Goal: Information Seeking & Learning: Learn about a topic

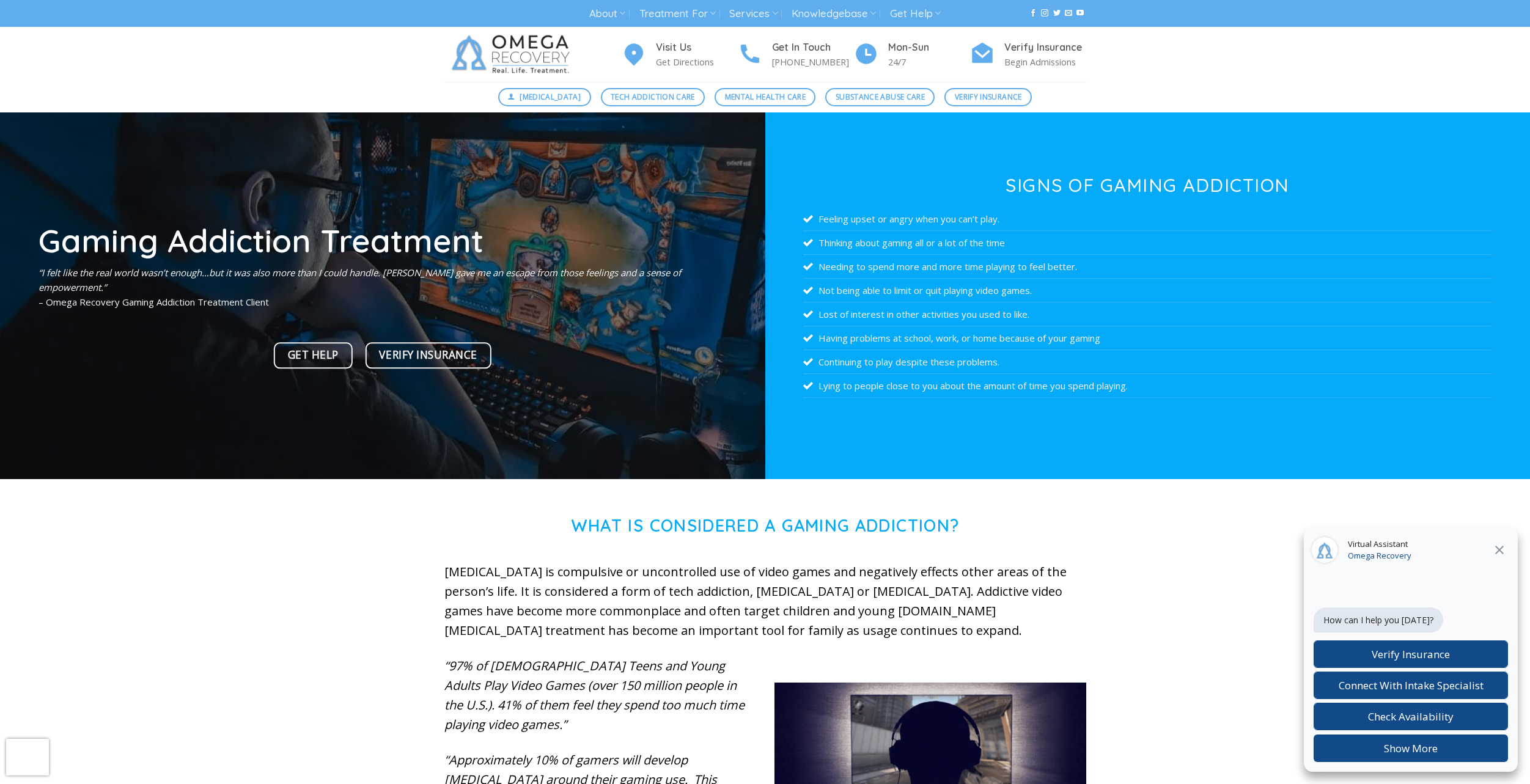
click at [1139, 544] on icon "Close" at bounding box center [1500, 550] width 15 height 15
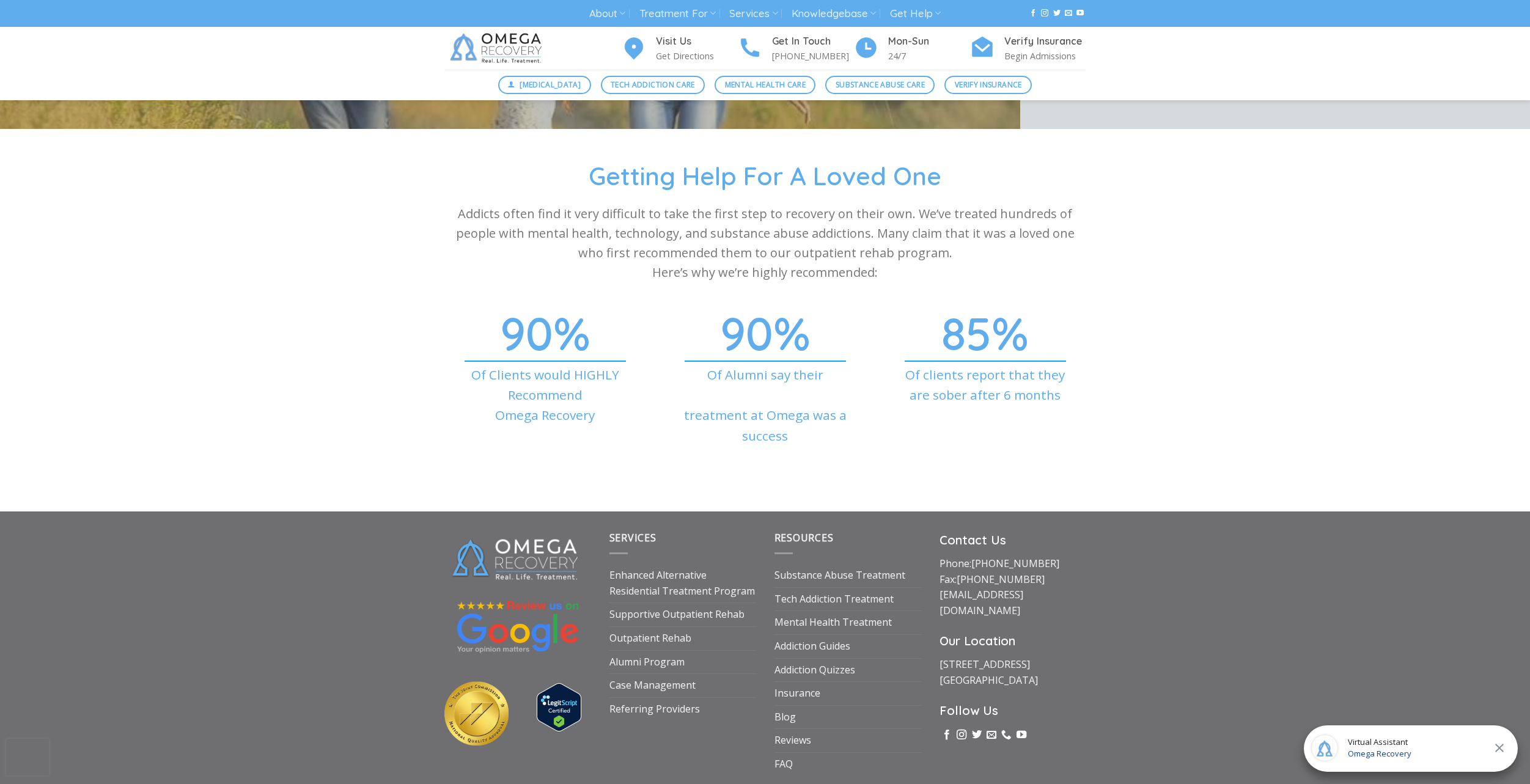
scroll to position [4255, 0]
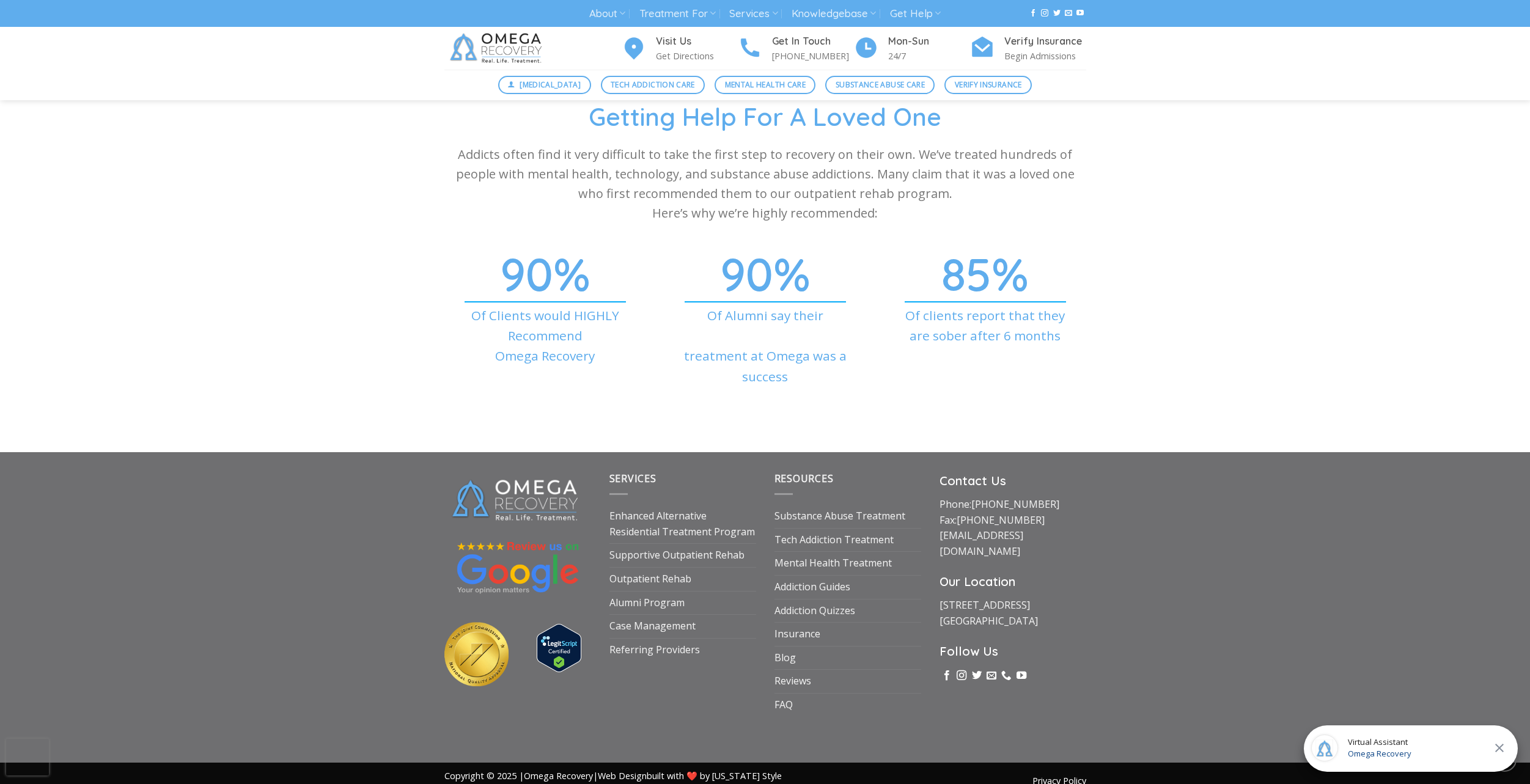
drag, startPoint x: 1190, startPoint y: 537, endPoint x: 1149, endPoint y: 612, distance: 85.5
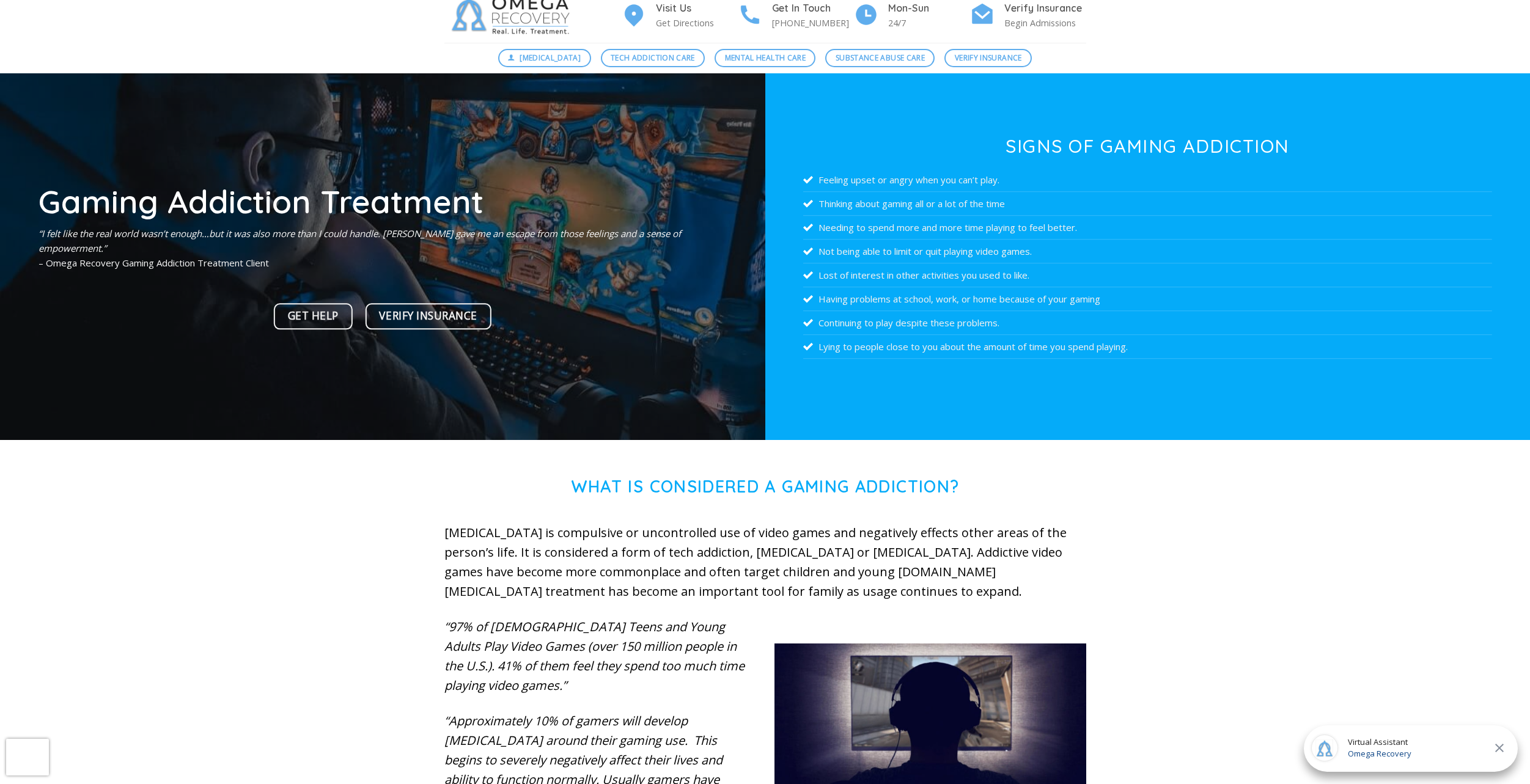
scroll to position [0, 0]
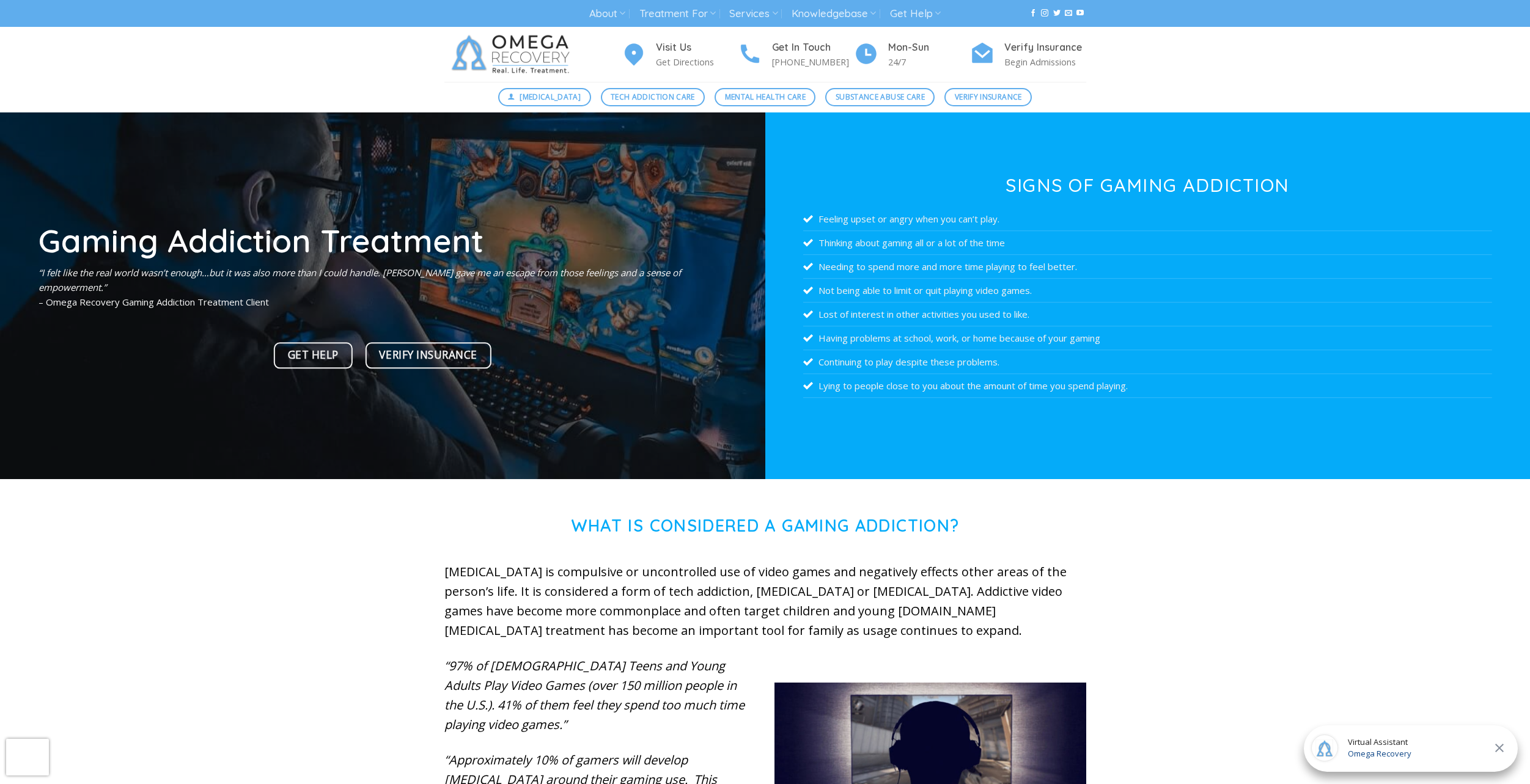
drag, startPoint x: 1202, startPoint y: 540, endPoint x: 1219, endPoint y: 359, distance: 181.8
click at [88, 563] on div "What is Considered a Gaming Addiction? [MEDICAL_DATA] is compulsive or uncontro…" at bounding box center [765, 784] width 1530 height 537
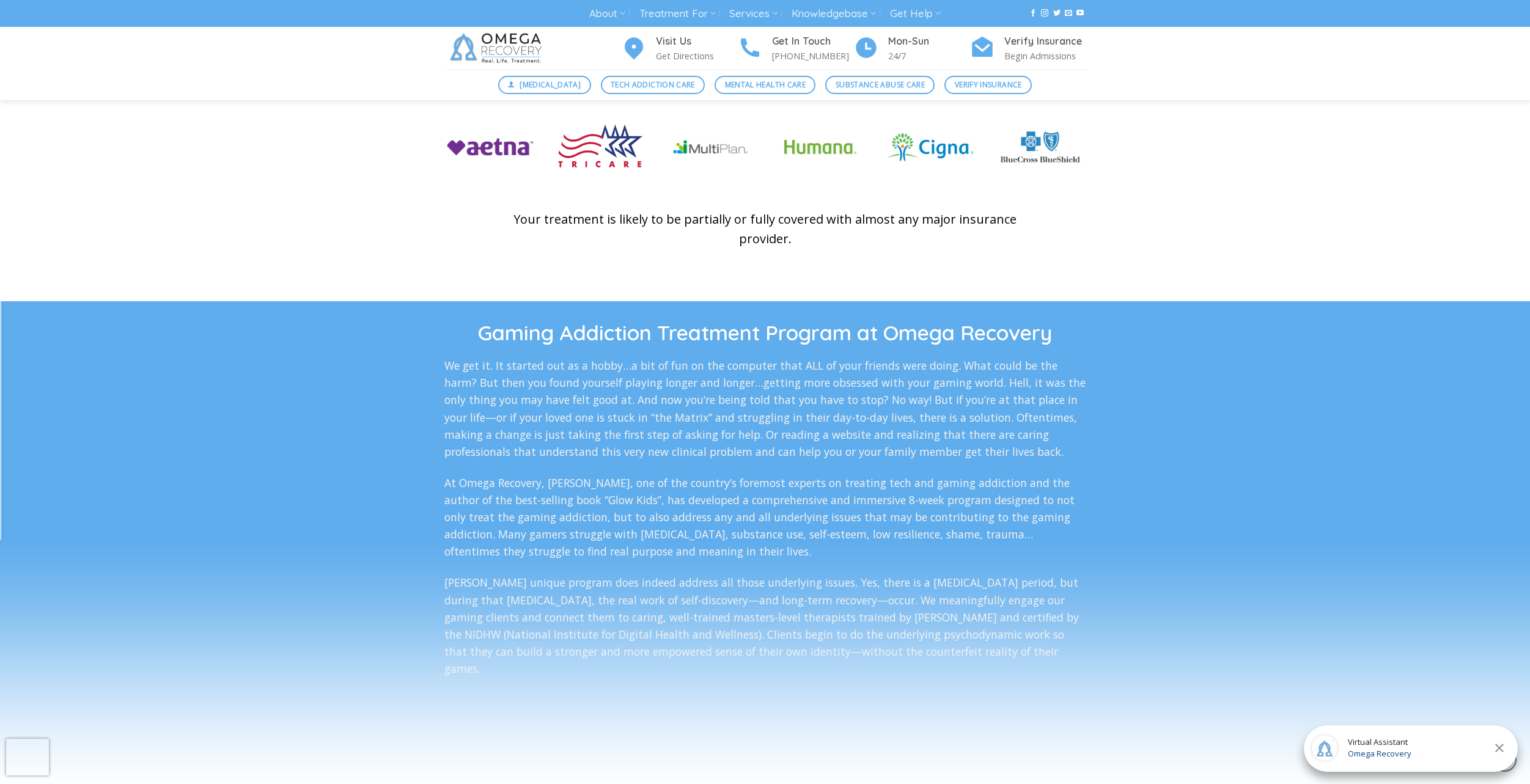
scroll to position [4255, 0]
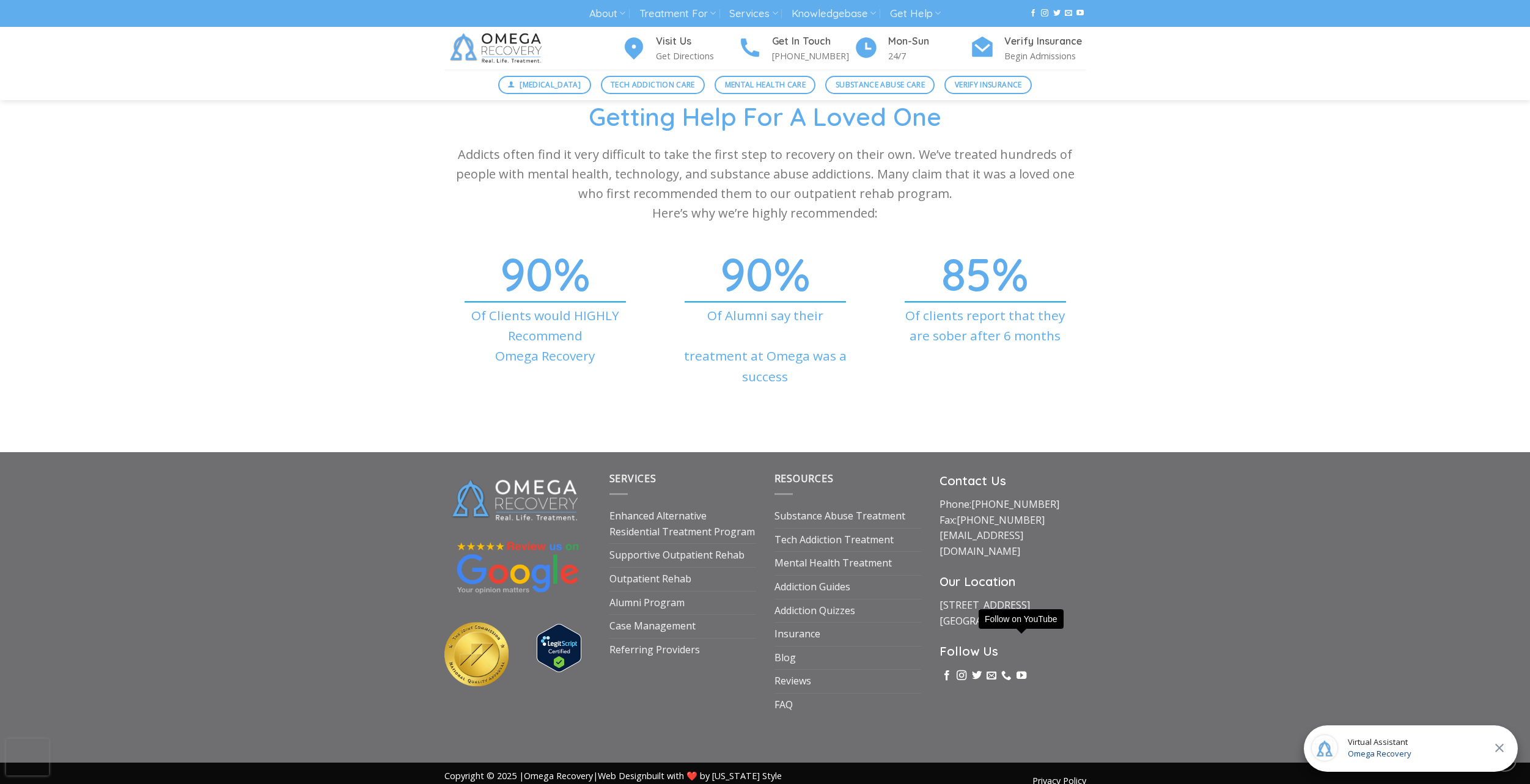
drag, startPoint x: 392, startPoint y: 191, endPoint x: 293, endPoint y: 541, distance: 363.7
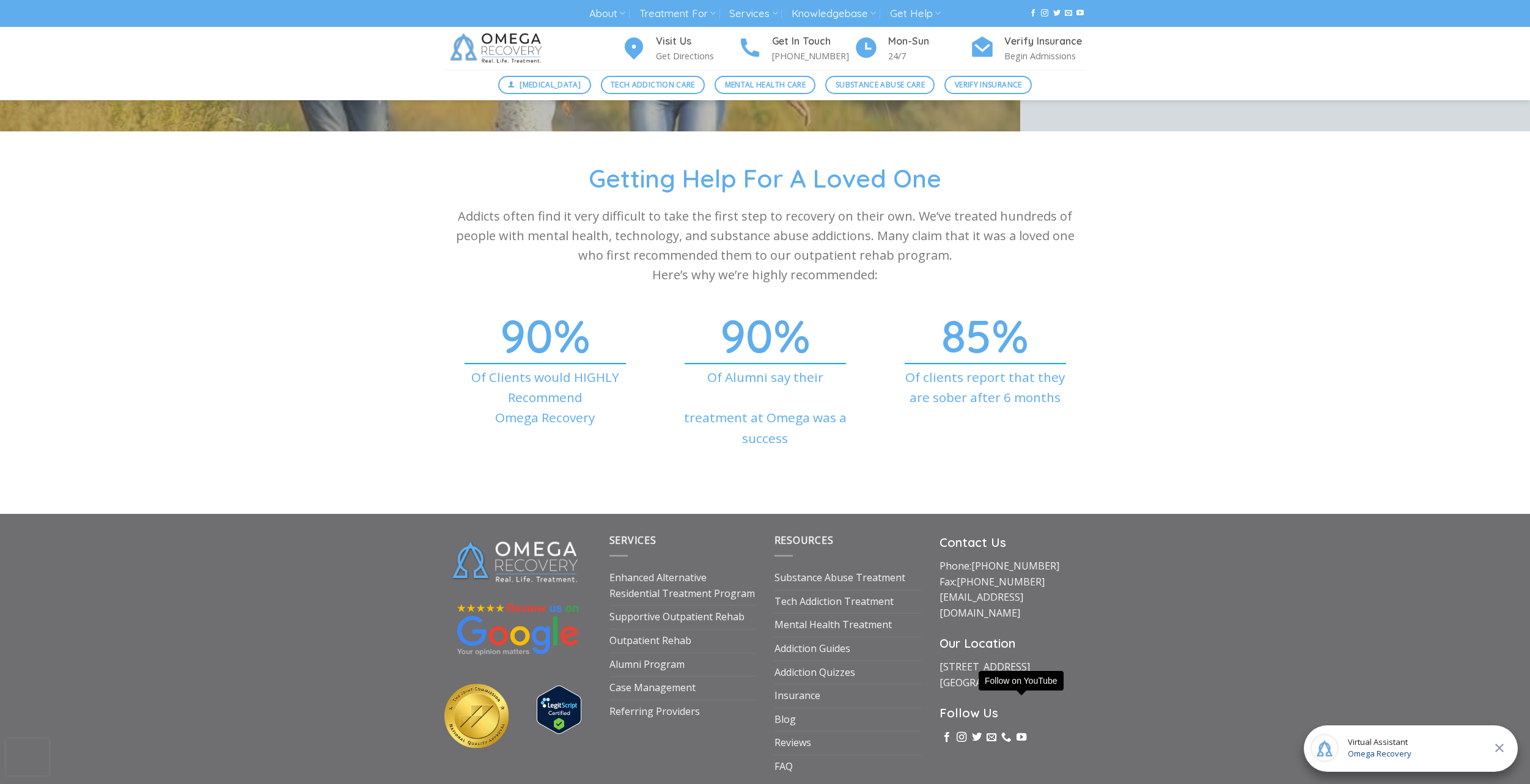
scroll to position [4195, 0]
click at [186, 363] on div "Getting Help For A Loved One Addicts often find it very difficult to take the f…" at bounding box center [765, 321] width 1530 height 321
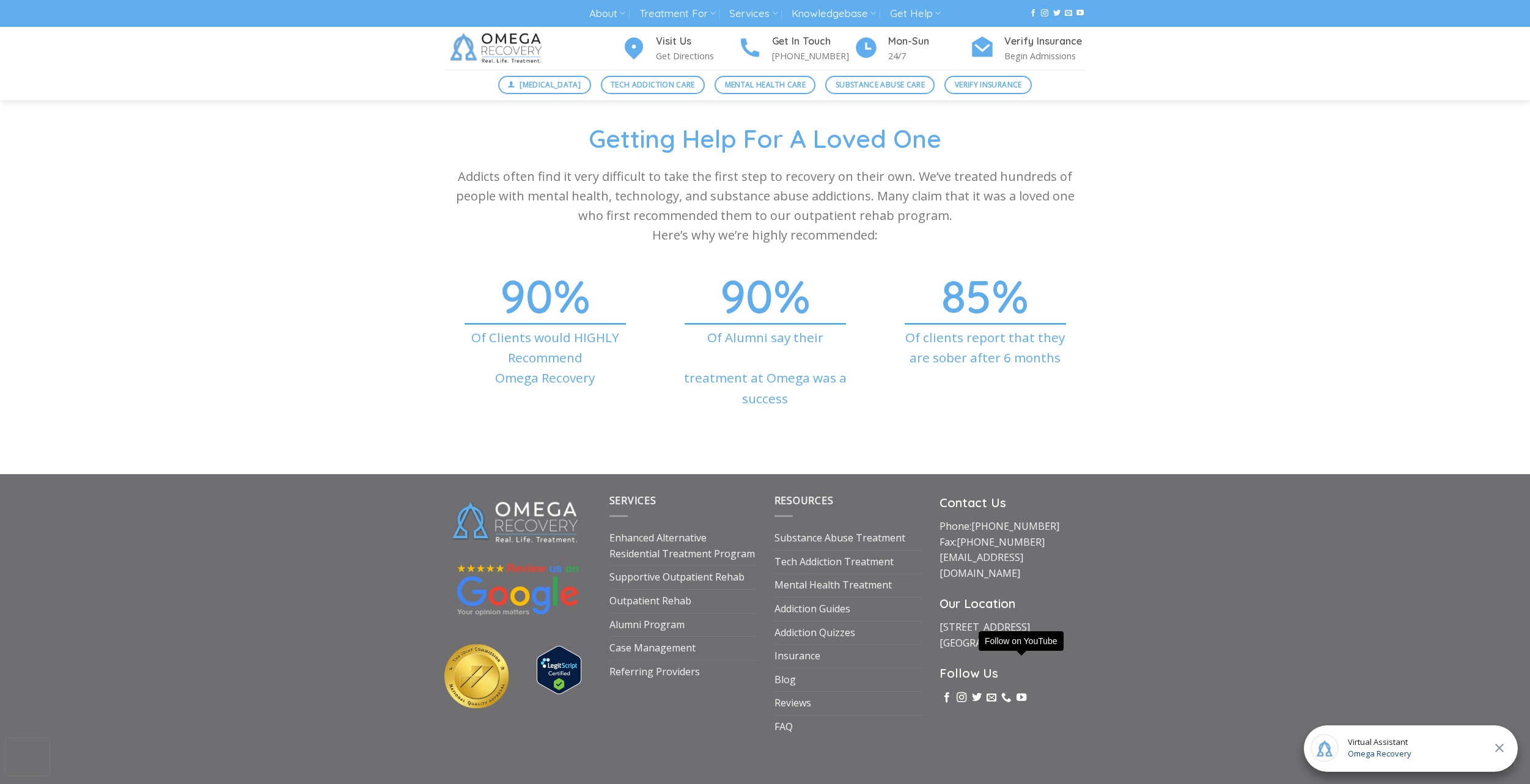
scroll to position [4255, 0]
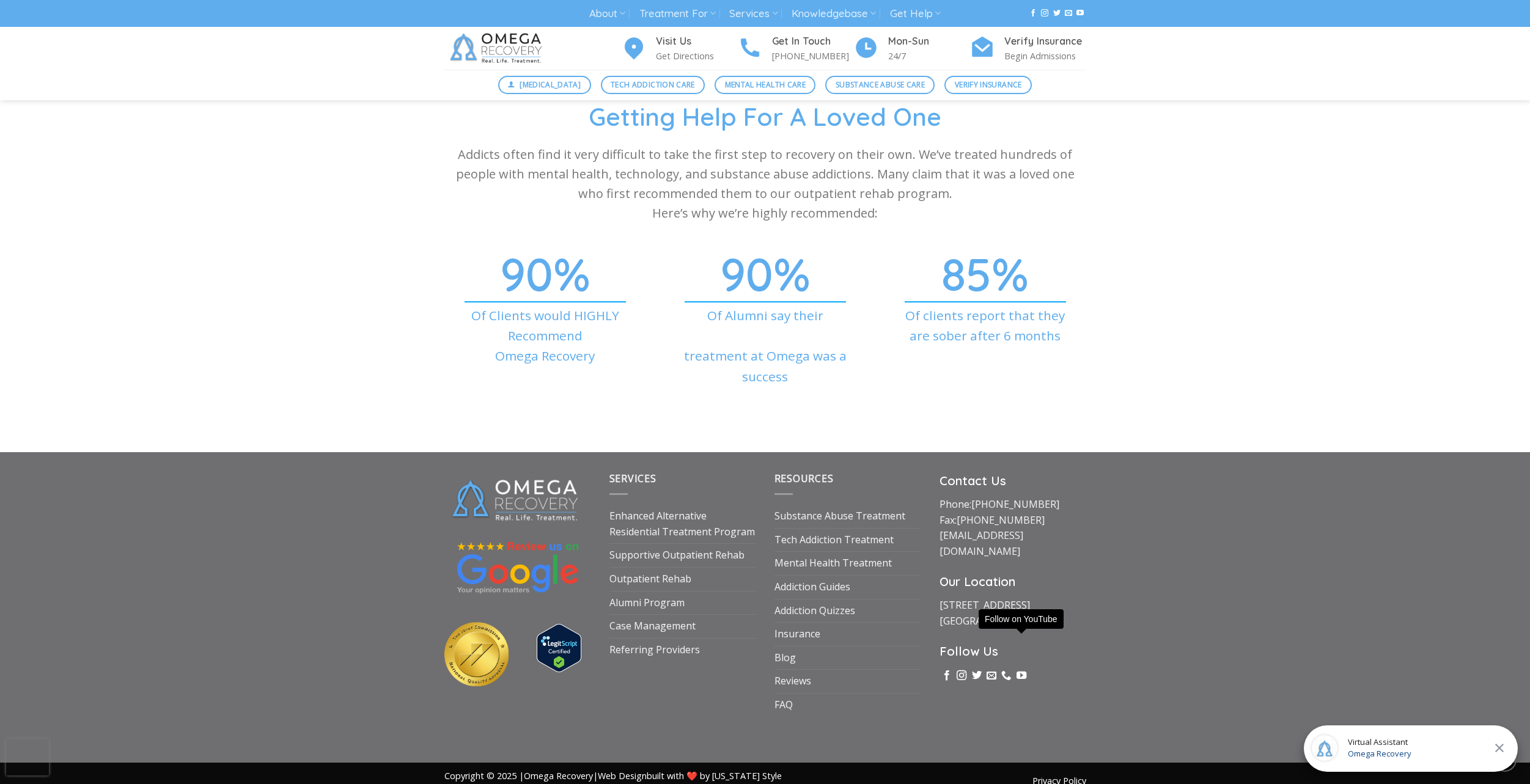
drag, startPoint x: 350, startPoint y: 259, endPoint x: 392, endPoint y: 317, distance: 71.6
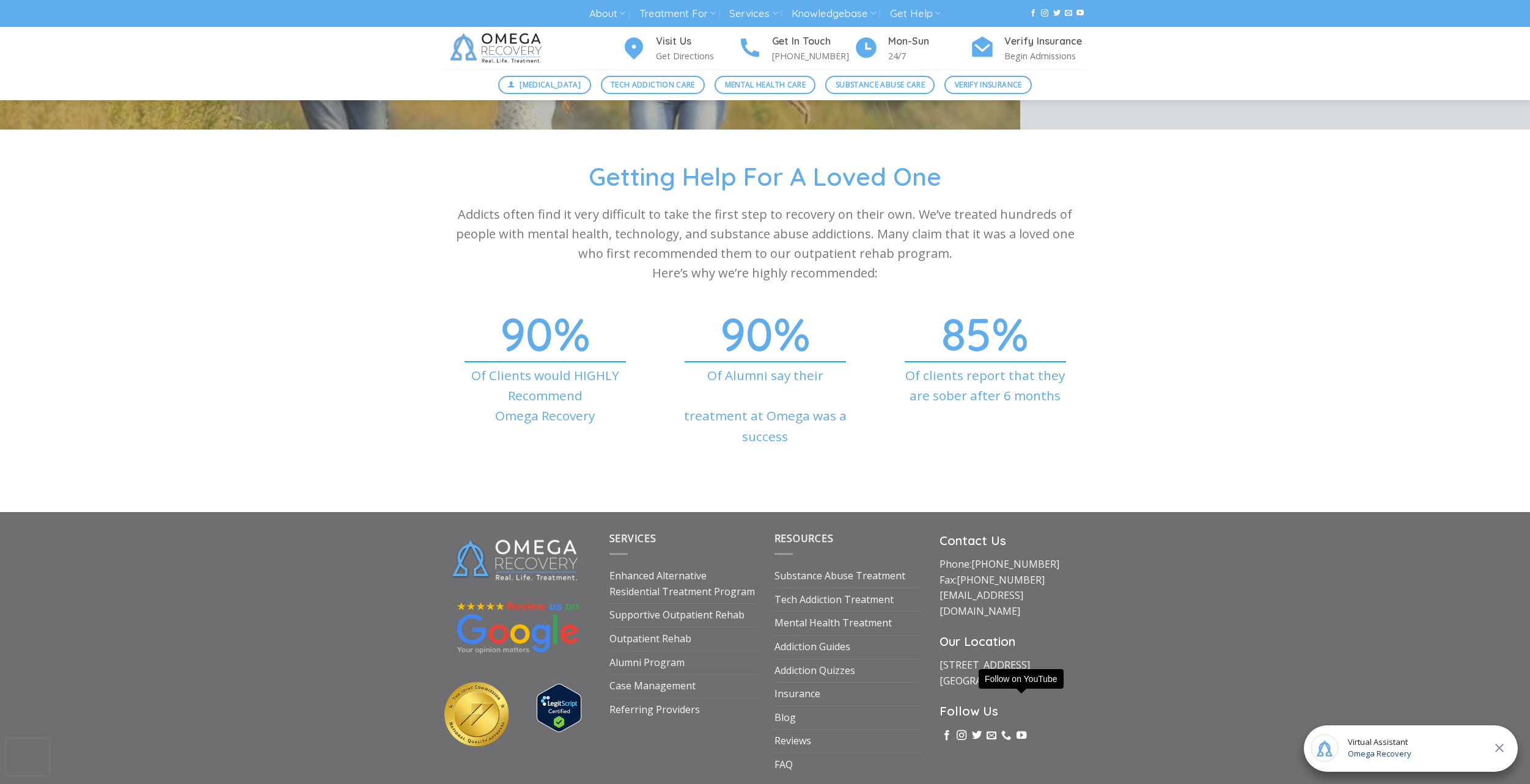
scroll to position [4195, 0]
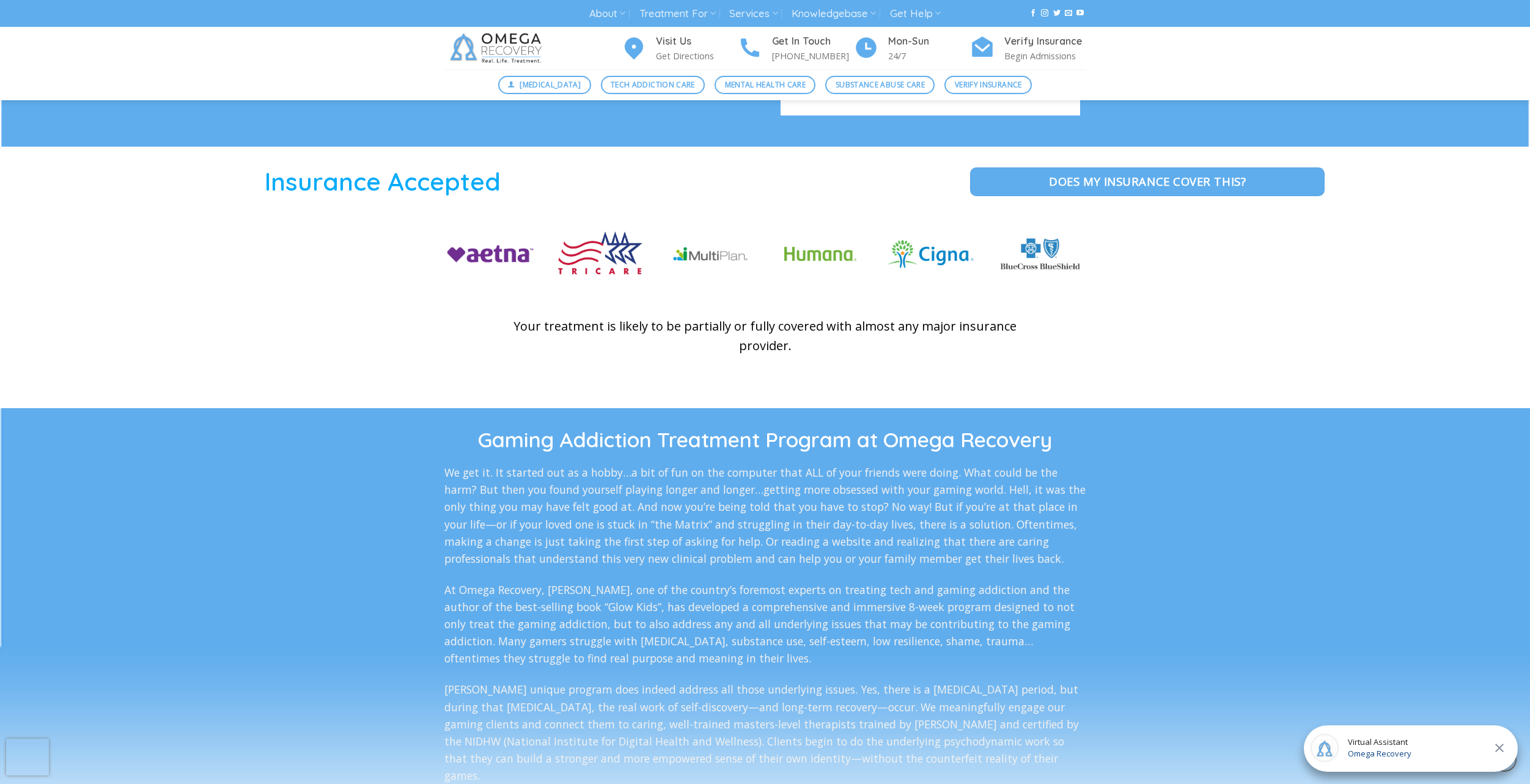
drag, startPoint x: 321, startPoint y: 292, endPoint x: 272, endPoint y: 222, distance: 85.4
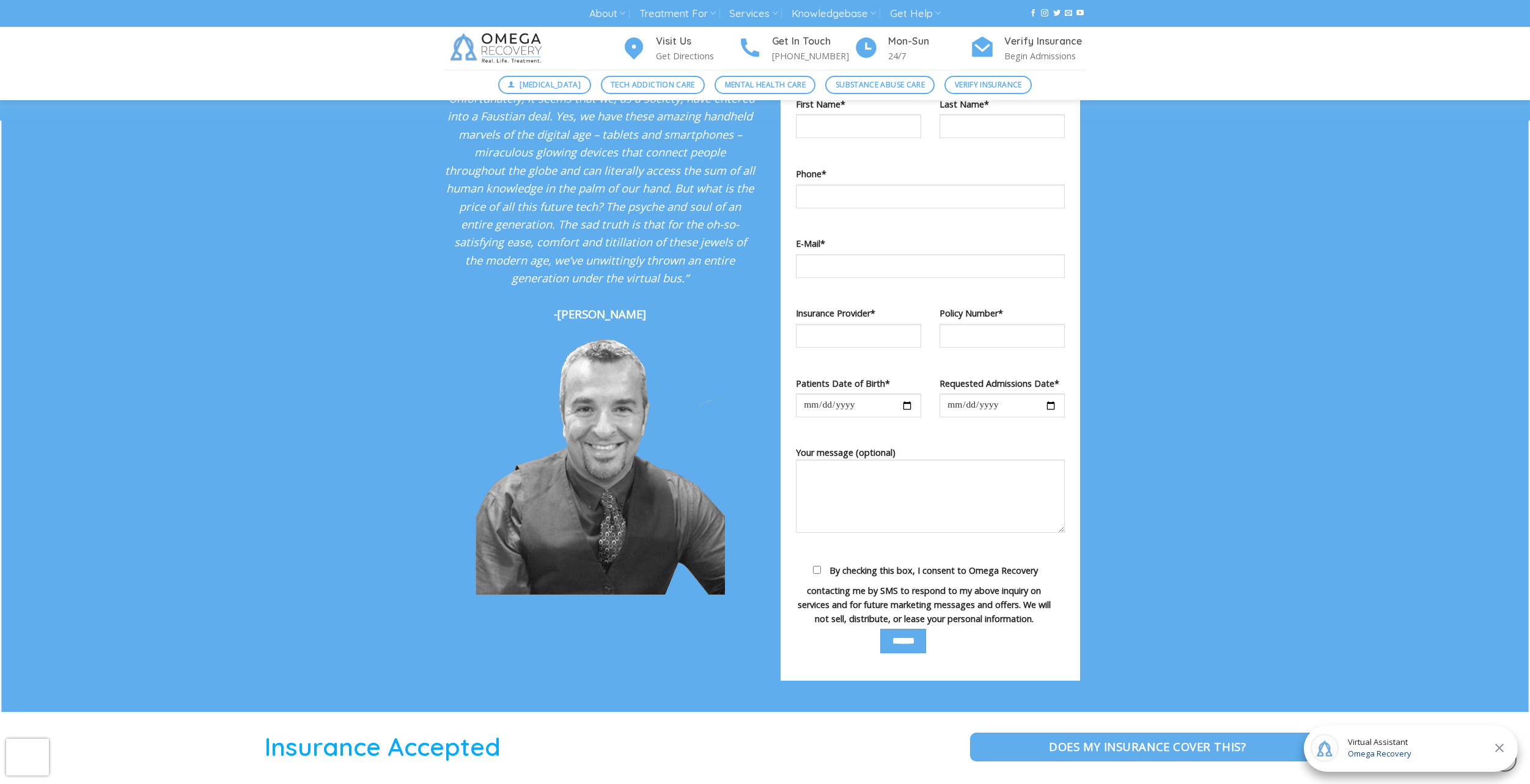
drag, startPoint x: 294, startPoint y: 239, endPoint x: 315, endPoint y: 156, distance: 85.6
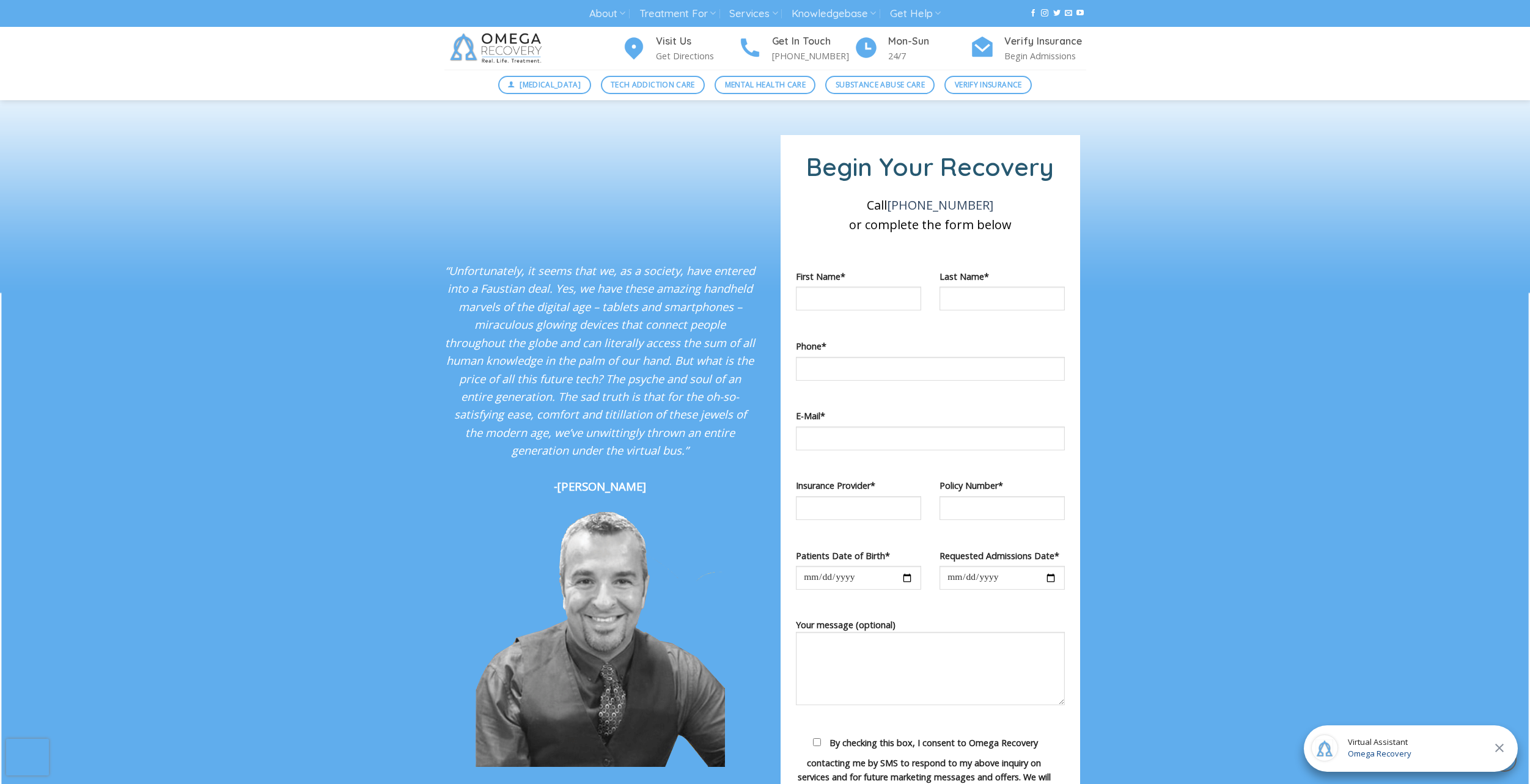
scroll to position [1021, 0]
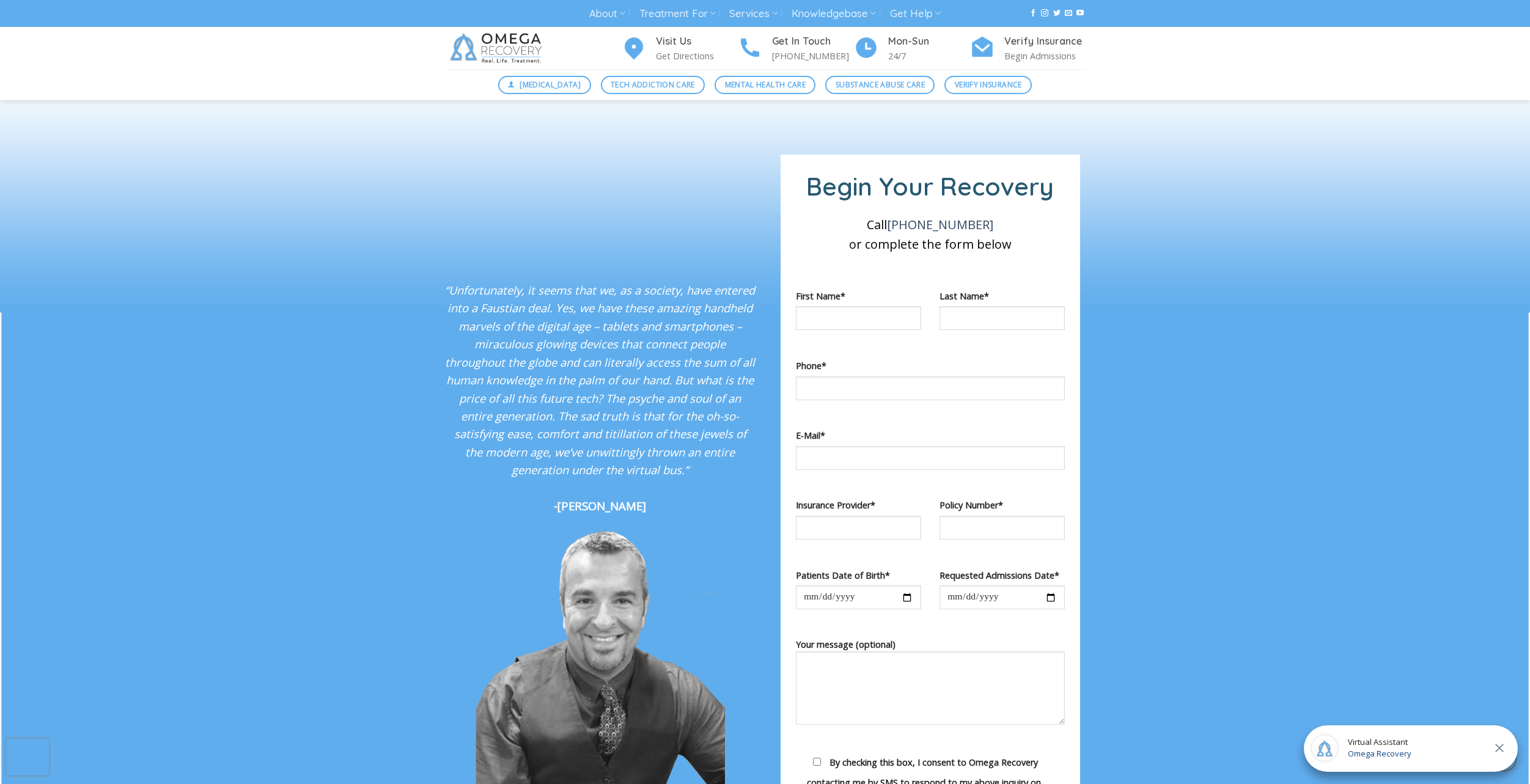
drag, startPoint x: 343, startPoint y: 323, endPoint x: 336, endPoint y: 287, distance: 36.7
click at [615, 501] on strong "-[PERSON_NAME]" at bounding box center [600, 509] width 93 height 16
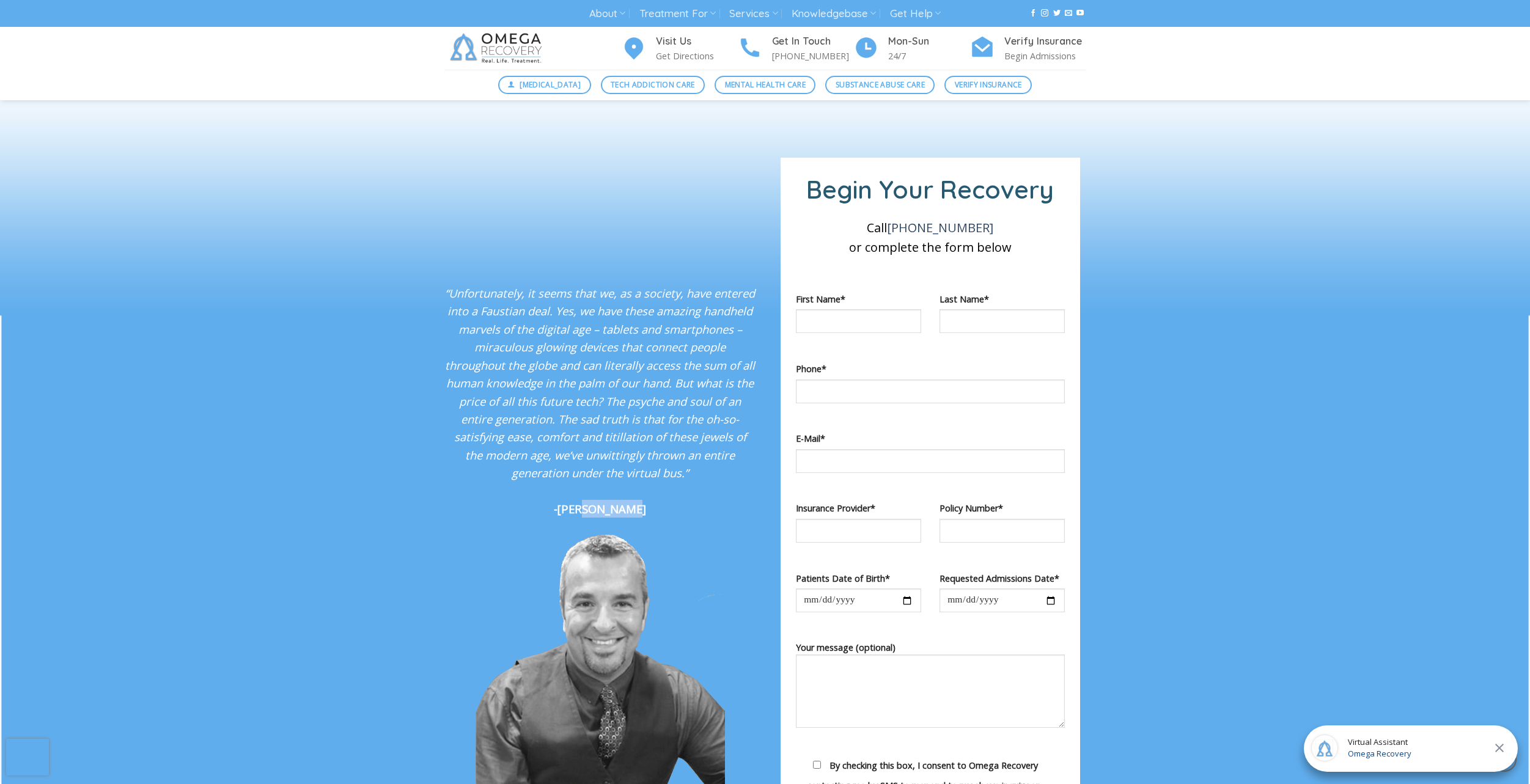
click at [615, 501] on strong "-[PERSON_NAME]" at bounding box center [600, 509] width 93 height 16
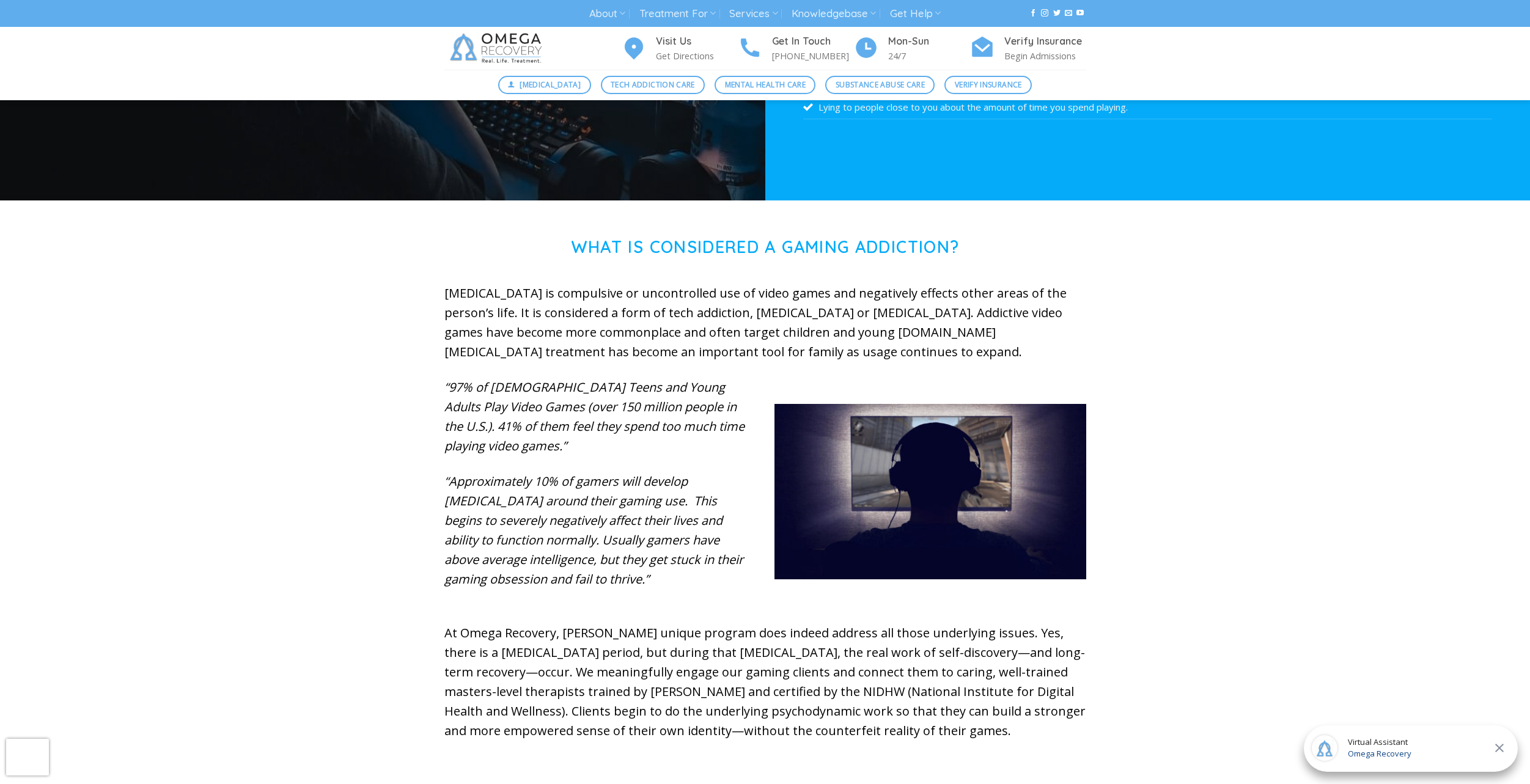
scroll to position [281, 0]
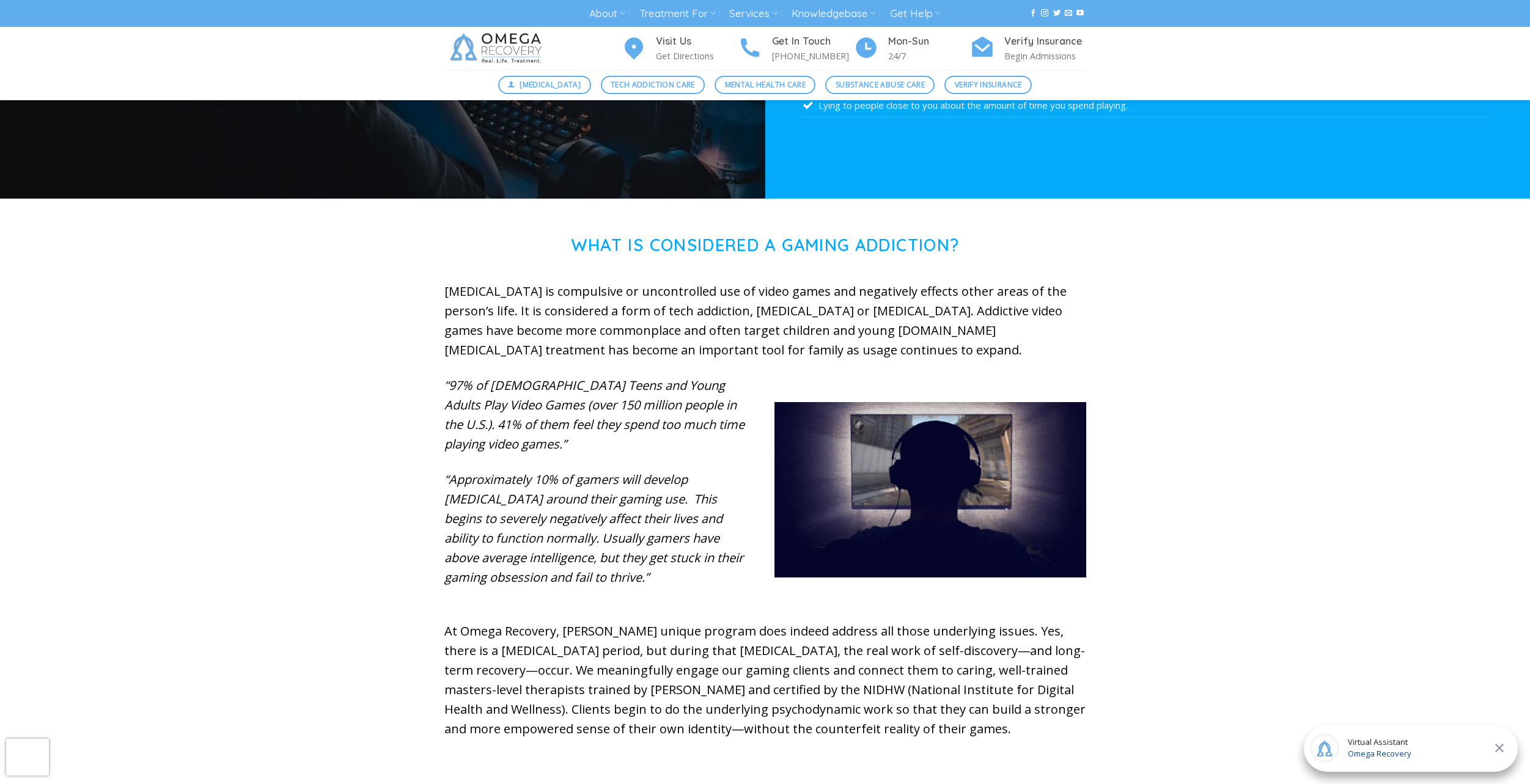
drag, startPoint x: 432, startPoint y: 557, endPoint x: 439, endPoint y: 565, distance: 10.6
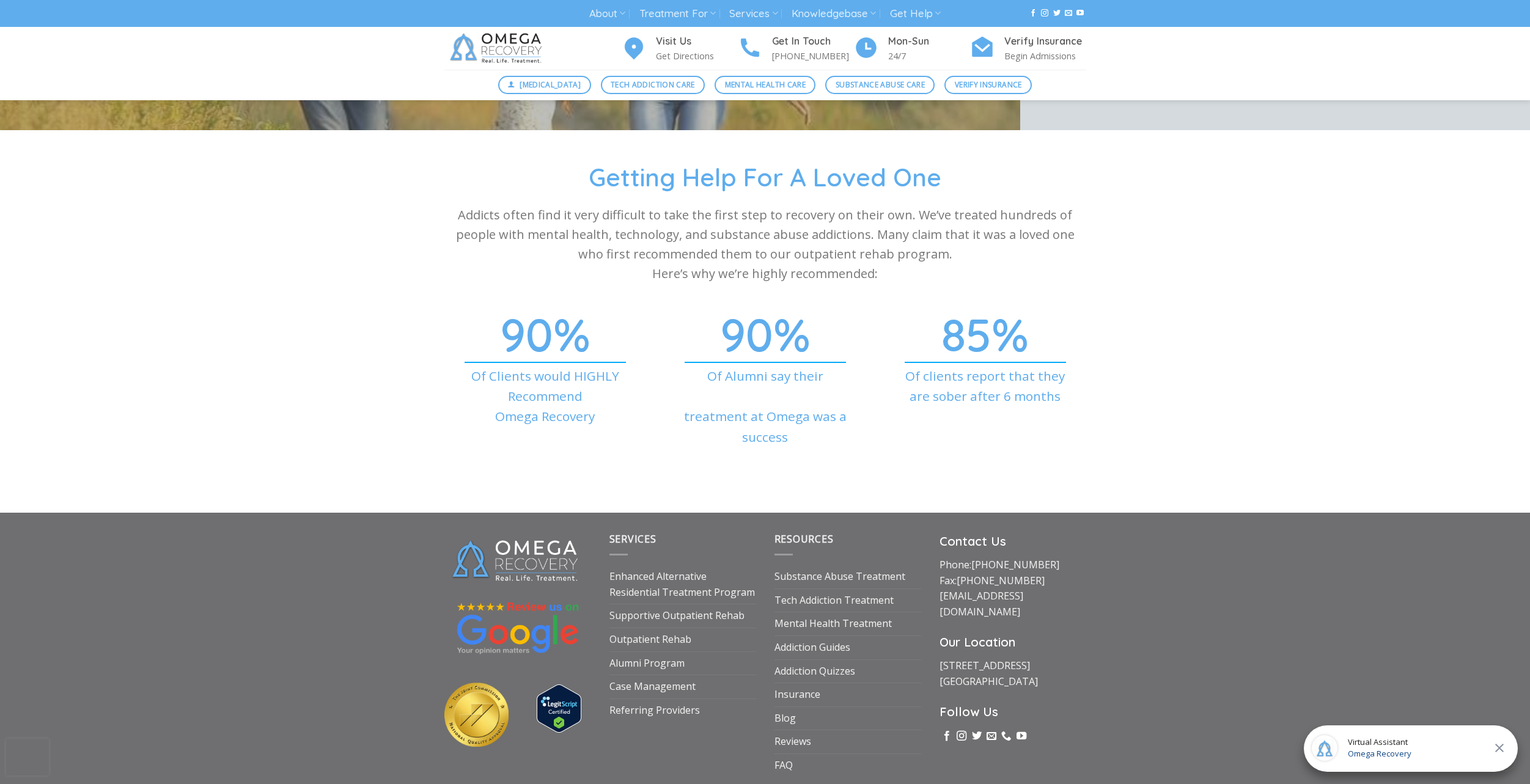
scroll to position [4255, 0]
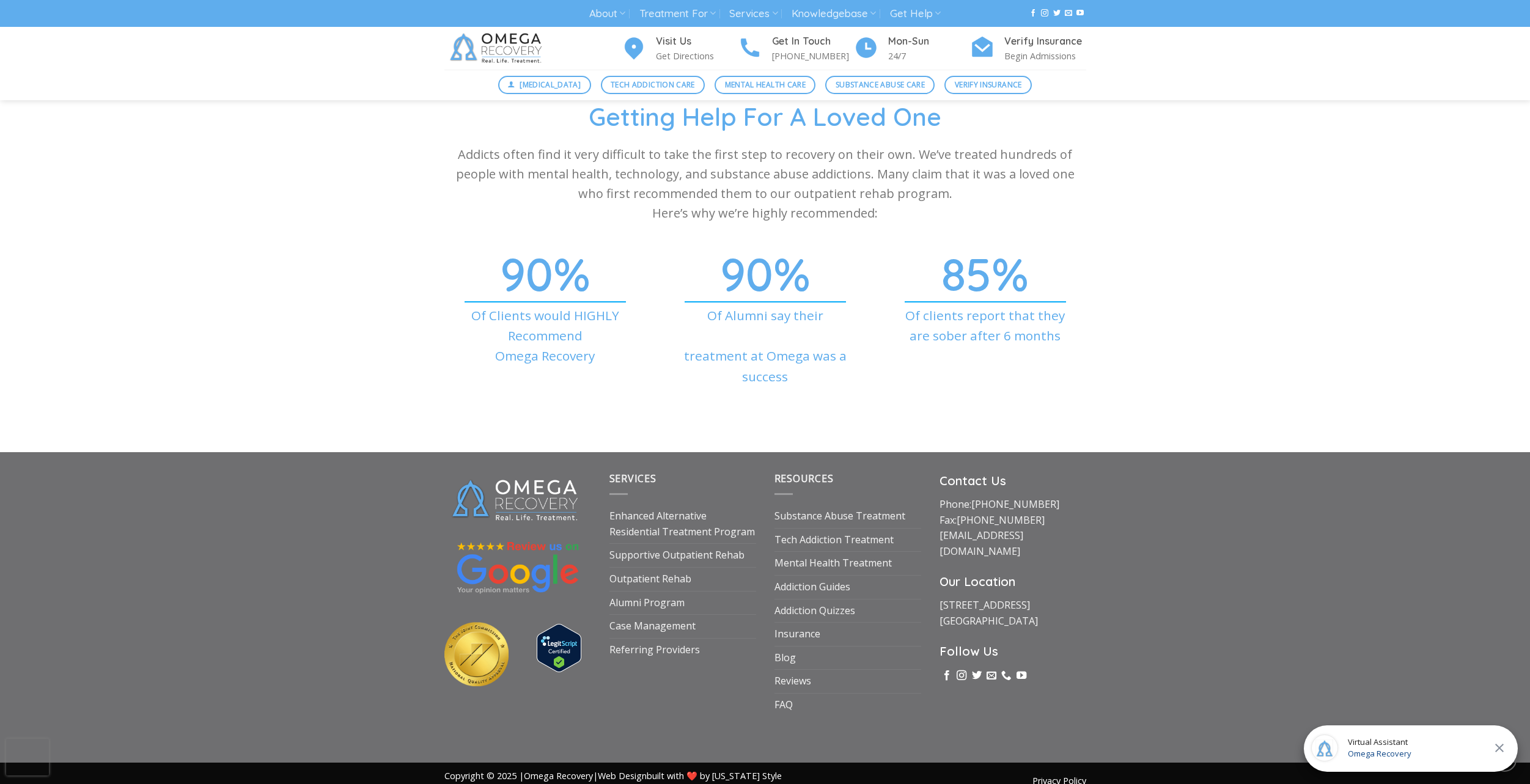
drag, startPoint x: 279, startPoint y: 545, endPoint x: 251, endPoint y: 604, distance: 65.3
click at [977, 598] on link "1710 Evergreen Ave Suite B Austin, TX 78704" at bounding box center [989, 613] width 98 height 30
click at [963, 670] on icon "Follow on Instagram" at bounding box center [962, 676] width 10 height 12
click at [960, 670] on icon "Follow on Instagram" at bounding box center [962, 676] width 10 height 12
click at [1024, 670] on icon "Follow on YouTube" at bounding box center [1022, 676] width 10 height 12
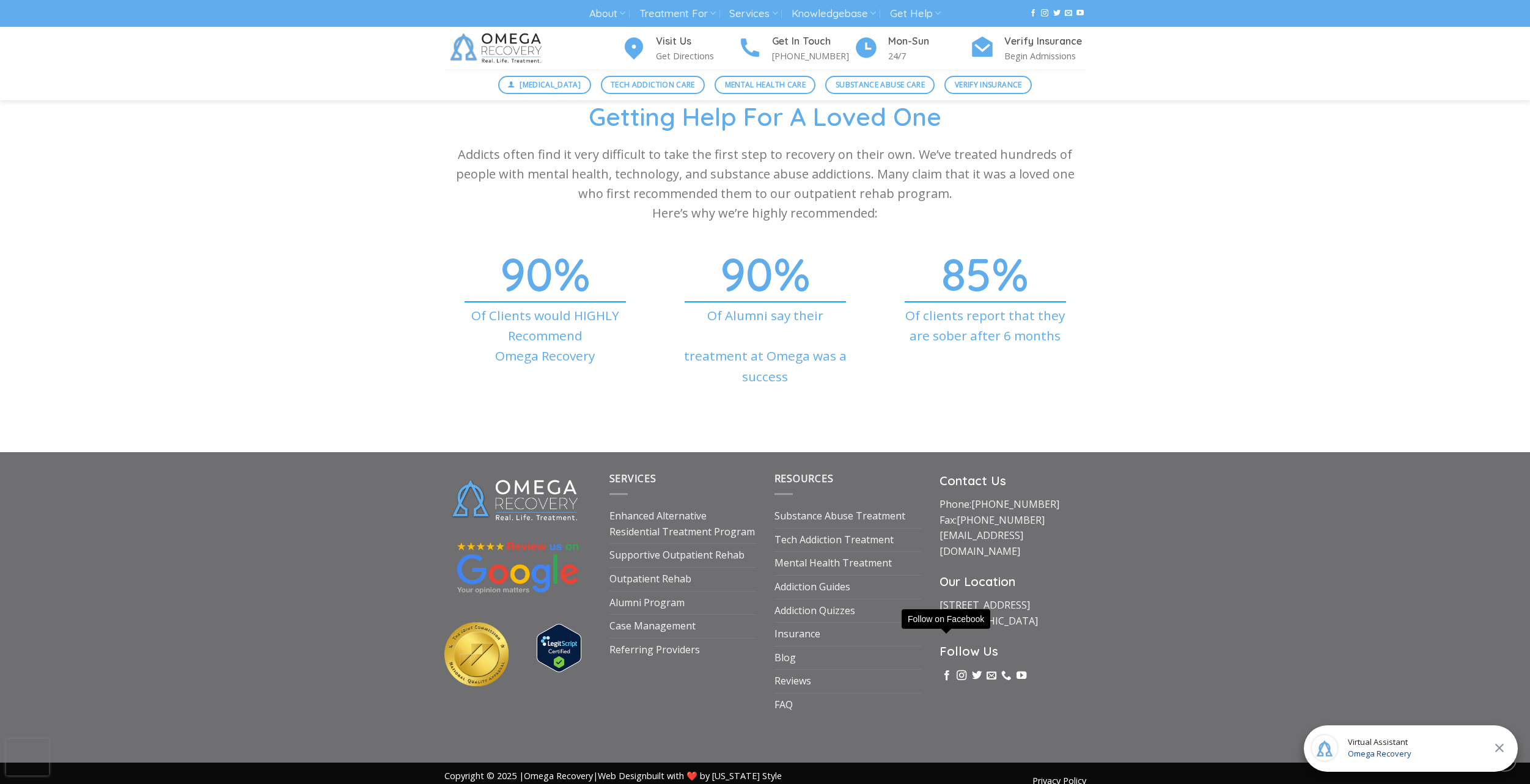
click at [951, 670] on icon "Follow on Facebook" at bounding box center [947, 676] width 10 height 12
click at [1021, 670] on icon "Follow on YouTube" at bounding box center [1022, 676] width 10 height 12
click at [975, 670] on icon "Follow on Twitter" at bounding box center [977, 676] width 10 height 12
